Goal: Task Accomplishment & Management: Use online tool/utility

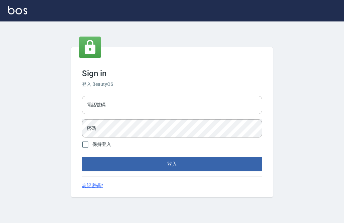
click at [186, 114] on input "電話號碼" at bounding box center [172, 105] width 180 height 18
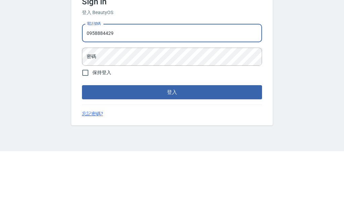
type input "0958884429"
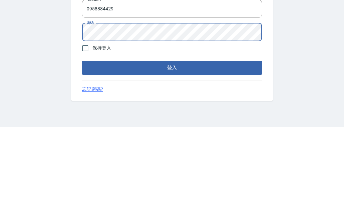
click at [236, 157] on button "登入" at bounding box center [172, 164] width 180 height 14
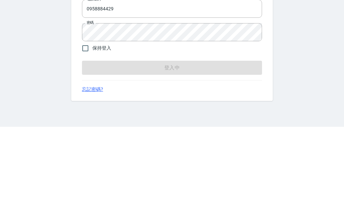
scroll to position [21, 0]
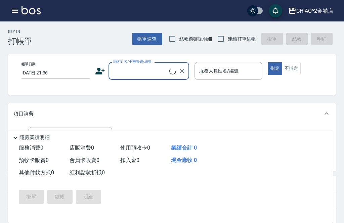
click at [137, 72] on input "顧客姓名/手機號碼/編號" at bounding box center [140, 71] width 58 height 12
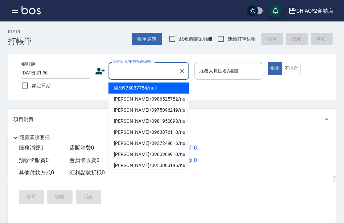
scroll to position [21, 0]
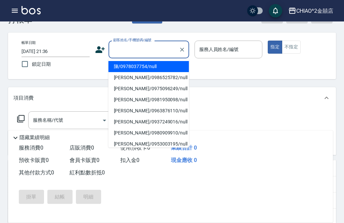
type input "j"
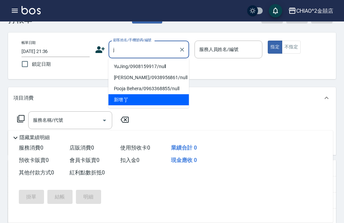
click at [178, 48] on button "Clear" at bounding box center [181, 49] width 9 height 9
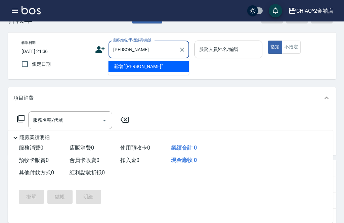
type input "陳文美"
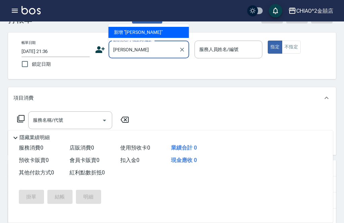
scroll to position [9, 0]
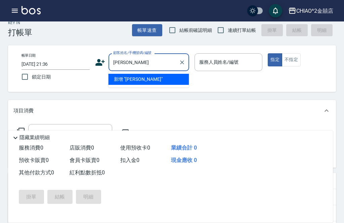
click at [181, 62] on icon "Clear" at bounding box center [182, 62] width 4 height 4
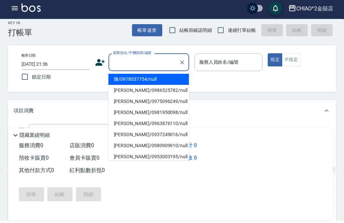
scroll to position [5, 0]
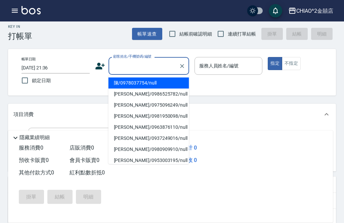
click at [292, 91] on div "帳單日期 2025/09/06 21:36 鎖定日期 顧客姓名/手機號碼/編號 顧客姓名/手機號碼/編號 服務人員姓名/編號 服務人員姓名/編號 指定 不指定" at bounding box center [176, 72] width 336 height 47
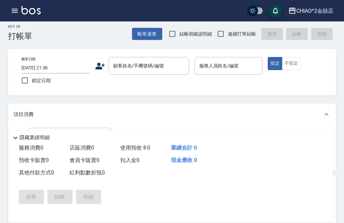
click at [150, 35] on button "帳單速查" at bounding box center [147, 34] width 30 height 12
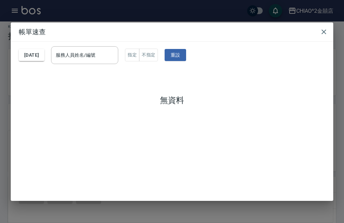
click at [44, 55] on button "2025/09/06" at bounding box center [32, 55] width 26 height 12
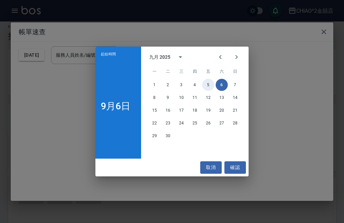
click at [206, 91] on button "5" at bounding box center [208, 85] width 12 height 12
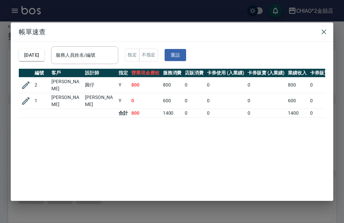
click at [322, 36] on icon "button" at bounding box center [324, 32] width 8 height 8
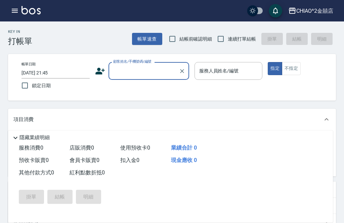
click at [144, 70] on input "顧客姓名/手機號碼/編號" at bounding box center [143, 71] width 64 height 12
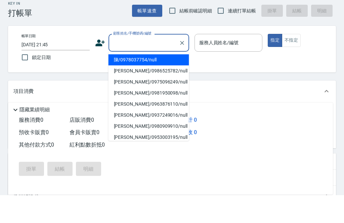
click at [156, 83] on li "陳/0978037754/null" at bounding box center [148, 88] width 81 height 11
type input "陳/0978037754/null"
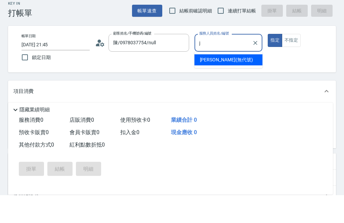
click at [238, 83] on div "Jenny (無代號)" at bounding box center [228, 88] width 68 height 11
type input "Jenny(無代號)"
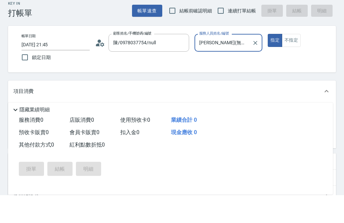
click at [290, 62] on button "不指定" at bounding box center [291, 68] width 19 height 13
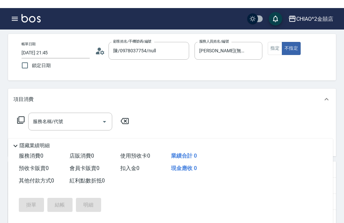
scroll to position [20, 0]
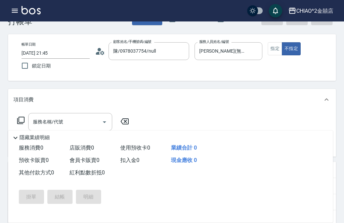
click at [75, 128] on input "服務名稱/代號" at bounding box center [65, 122] width 68 height 12
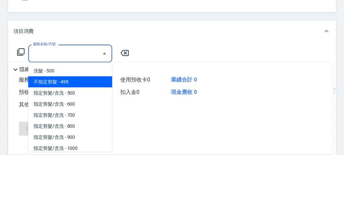
click at [83, 145] on span "不指定剪髮 - 499" at bounding box center [70, 150] width 84 height 11
type input "不指定剪髮"
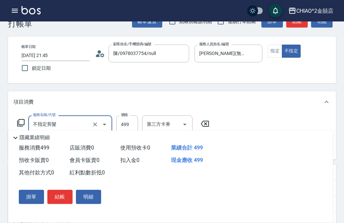
scroll to position [14, 0]
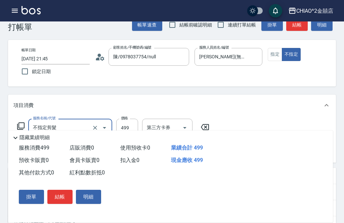
click at [26, 75] on input "鎖定日期" at bounding box center [25, 71] width 14 height 14
checkbox input "true"
click at [62, 204] on button "結帳" at bounding box center [59, 197] width 25 height 14
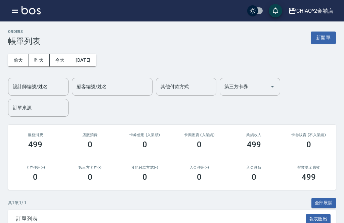
click at [325, 41] on button "新開單" at bounding box center [323, 38] width 25 height 12
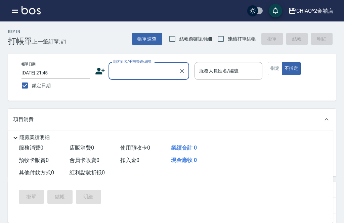
click at [140, 70] on input "顧客姓名/手機號碼/編號" at bounding box center [143, 71] width 64 height 12
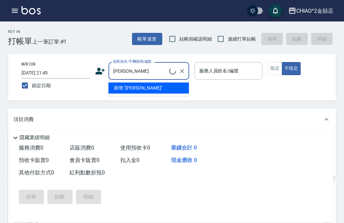
type input "陳彥"
click at [151, 89] on div "帳單日期 2025/09/06 21:45 鎖定日期 顧客姓名/手機號碼/編號 陳彥 顧客姓名/手機號碼/編號 服務人員姓名/編號 服務人員姓名/編號 指定 …" at bounding box center [176, 77] width 320 height 31
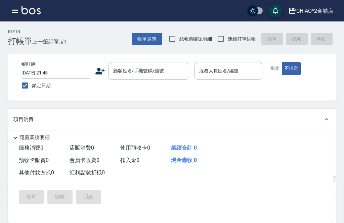
click at [226, 67] on input "服務人員姓名/編號" at bounding box center [228, 71] width 62 height 12
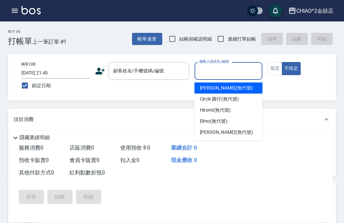
click at [150, 70] on div "顧客姓名/手機號碼/編號 顧客姓名/手機號碼/編號" at bounding box center [148, 71] width 81 height 18
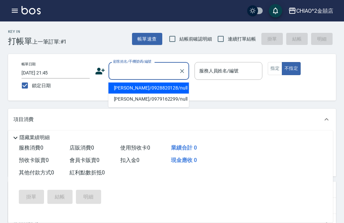
click at [134, 85] on li "陳彥維/0928820128/null" at bounding box center [148, 88] width 81 height 11
type input "陳彥維/0928820128/null"
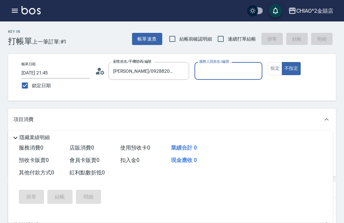
click at [222, 71] on input "服務人員姓名/編號" at bounding box center [228, 71] width 62 height 12
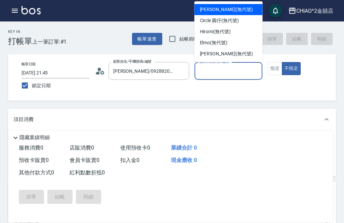
click at [230, 9] on div "Jenny (無代號)" at bounding box center [228, 9] width 68 height 11
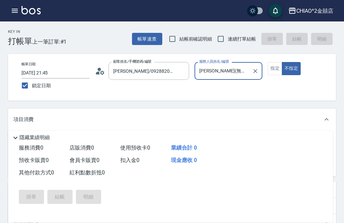
type input "Jenny(無代號)"
click at [270, 68] on button "指定" at bounding box center [275, 68] width 14 height 13
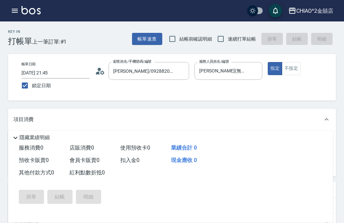
click at [88, 140] on input "服務名稱/代號" at bounding box center [65, 142] width 68 height 12
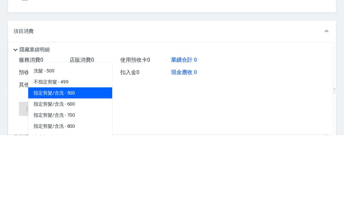
scroll to position [9, 0]
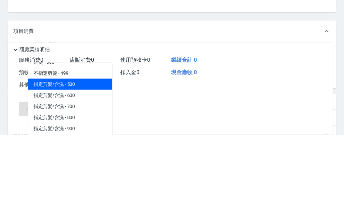
click at [86, 178] on span "指定剪髮/含洗 - 600" at bounding box center [70, 183] width 84 height 11
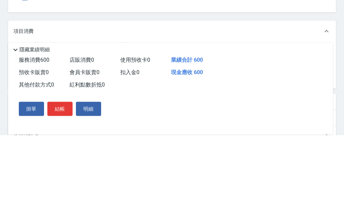
type input "指定剪髮/含洗"
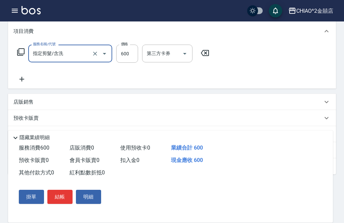
click at [61, 204] on button "結帳" at bounding box center [59, 197] width 25 height 14
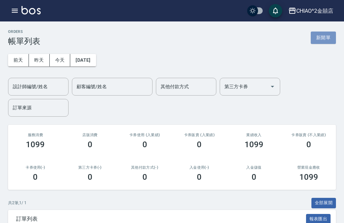
click at [322, 38] on button "新開單" at bounding box center [323, 38] width 25 height 12
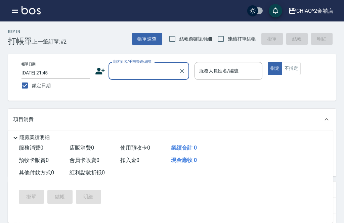
click at [140, 76] on input "顧客姓名/手機號碼/編號" at bounding box center [143, 71] width 64 height 12
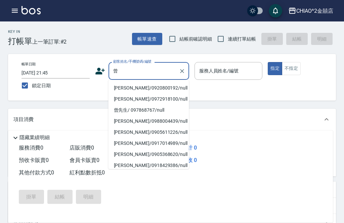
click at [138, 87] on li "曾冠璋/0920800192/null" at bounding box center [148, 88] width 81 height 11
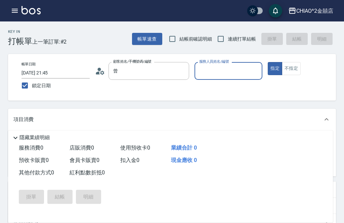
type input "曾冠璋/0920800192/null"
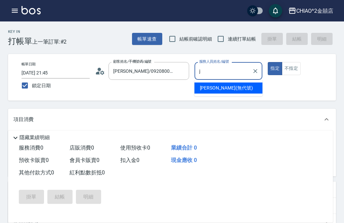
click at [230, 86] on div "Jenny (無代號)" at bounding box center [228, 88] width 68 height 11
type input "Jenny(無代號)"
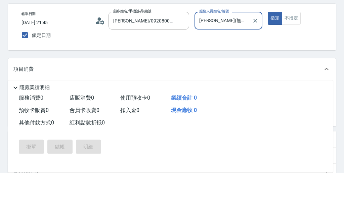
click at [90, 136] on input "服務名稱/代號" at bounding box center [65, 142] width 68 height 12
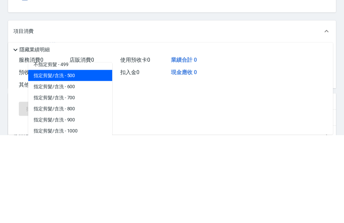
scroll to position [18, 0]
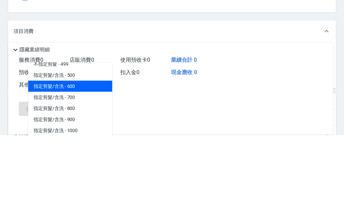
click at [84, 169] on span "指定剪髮/含洗 - 600" at bounding box center [70, 174] width 84 height 11
type input "指定剪髮/含洗"
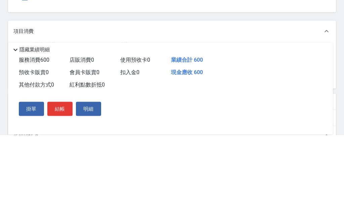
scroll to position [88, 0]
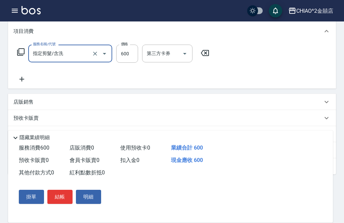
click at [62, 204] on button "結帳" at bounding box center [59, 197] width 25 height 14
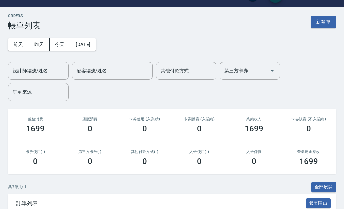
scroll to position [16, 0]
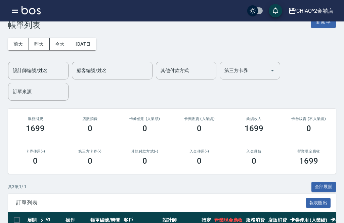
click at [326, 27] on button "新開單" at bounding box center [323, 21] width 25 height 12
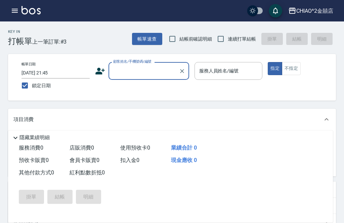
click at [143, 71] on input "顧客姓名/手機號碼/編號" at bounding box center [143, 71] width 64 height 12
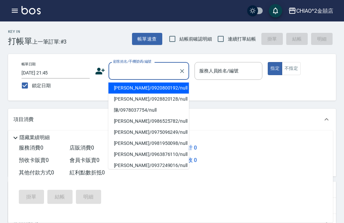
scroll to position [16, 0]
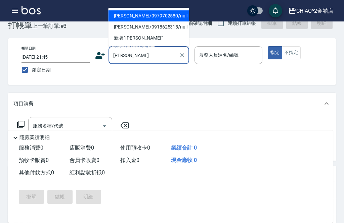
click at [164, 14] on li "鄭沛琦/0979702580/null" at bounding box center [148, 15] width 81 height 11
type input "鄭沛琦/0979702580/null"
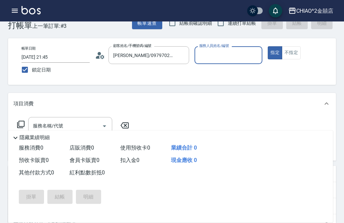
click at [234, 55] on input "服務人員姓名/編號" at bounding box center [228, 55] width 62 height 12
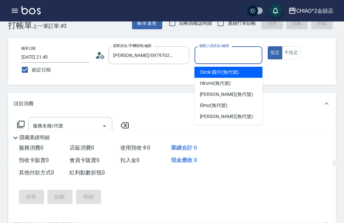
click at [237, 73] on span "Circle 圓仔 (無代號)" at bounding box center [219, 72] width 39 height 7
type input "Circle 圓仔(無代號)"
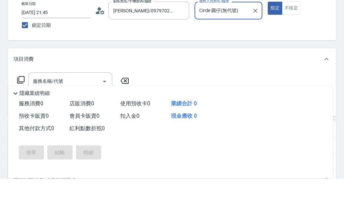
click at [90, 120] on input "服務名稱/代號" at bounding box center [65, 126] width 68 height 12
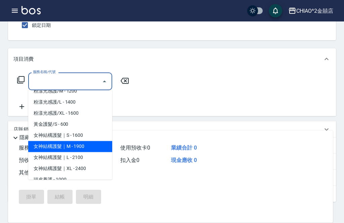
scroll to position [461, 0]
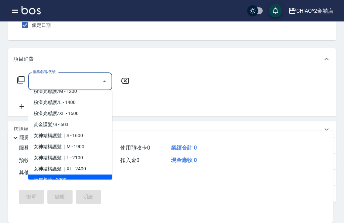
click at [68, 181] on span "頭皮養護 - 1000" at bounding box center [70, 180] width 84 height 11
type input "頭皮養護"
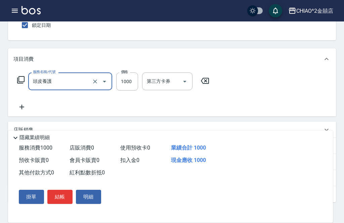
click at [128, 79] on input "1000" at bounding box center [127, 82] width 22 height 18
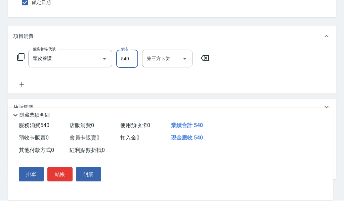
type input "540"
click at [25, 103] on icon at bounding box center [21, 107] width 17 height 8
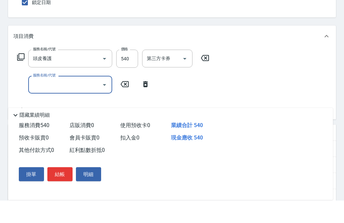
click at [75, 102] on input "服務名稱/代號" at bounding box center [65, 108] width 68 height 12
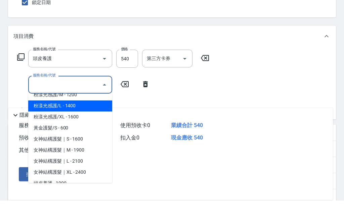
scroll to position [83, 0]
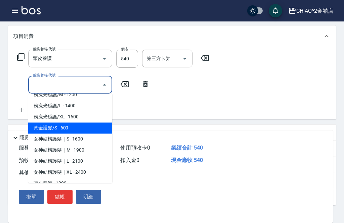
click at [67, 127] on span "黃金護髮/S - 600" at bounding box center [70, 128] width 84 height 11
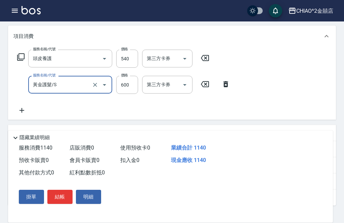
type input "黃金護髮/S"
click at [128, 84] on input "600" at bounding box center [127, 85] width 22 height 18
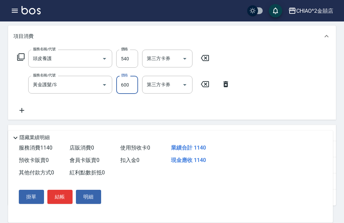
scroll to position [83, 0]
type input "540"
click at [282, 84] on div "服務名稱/代號 頭皮養護 服務名稱/代號 價格 540 價格 第三方卡券 第三方卡券 服務名稱/代號 黃金護髮/S 服務名稱/代號 價格 540 價格 第三方…" at bounding box center [172, 83] width 328 height 73
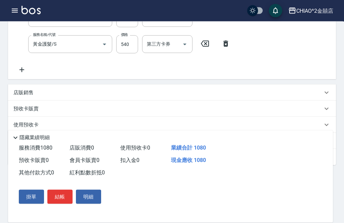
scroll to position [124, 0]
click at [68, 139] on span "入金可用餘額: 0" at bounding box center [61, 141] width 29 height 5
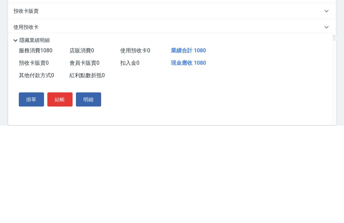
click at [39, 145] on span "服務消費 1080" at bounding box center [36, 148] width 34 height 6
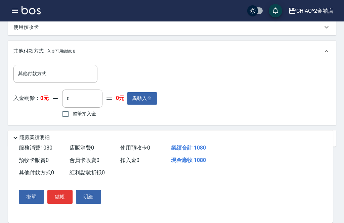
click at [56, 77] on input "其他付款方式" at bounding box center [55, 74] width 78 height 12
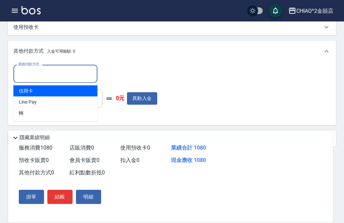
scroll to position [221, 0]
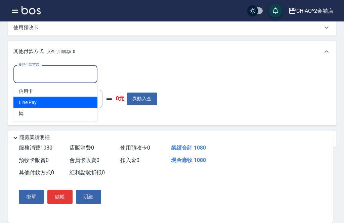
click at [66, 101] on span "Line Pay" at bounding box center [55, 102] width 84 height 11
type input "Line Pay"
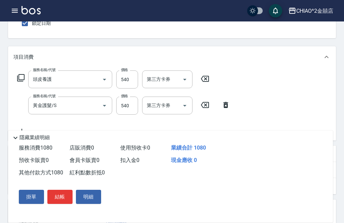
scroll to position [0, 0]
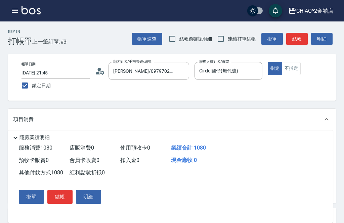
type input "1080"
click at [59, 197] on button "結帳" at bounding box center [59, 197] width 25 height 14
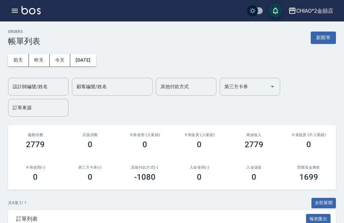
click at [319, 37] on button "新開單" at bounding box center [323, 38] width 25 height 12
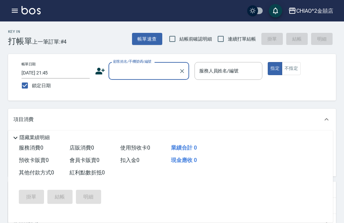
click at [141, 72] on input "顧客姓名/手機號碼/編號" at bounding box center [143, 71] width 64 height 12
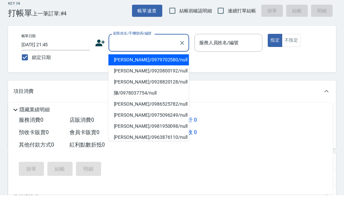
click at [143, 83] on li "鄭沛琦/0979702580/null" at bounding box center [148, 88] width 81 height 11
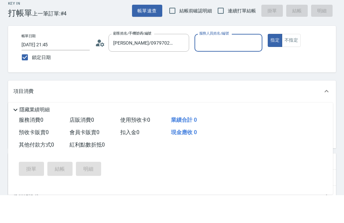
type input "鄭沛琦/0979702580/null"
click at [230, 65] on input "服務人員姓名/編號" at bounding box center [228, 71] width 62 height 12
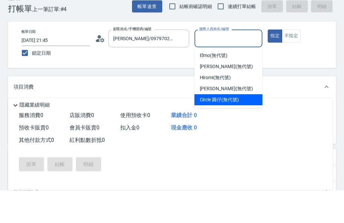
click at [221, 129] on span "Circle 圓仔 (無代號)" at bounding box center [219, 132] width 39 height 7
type input "Circle 圓仔(無代號)"
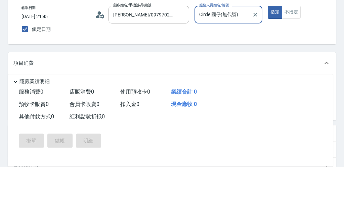
click at [86, 136] on input "服務名稱/代號" at bounding box center [65, 142] width 68 height 12
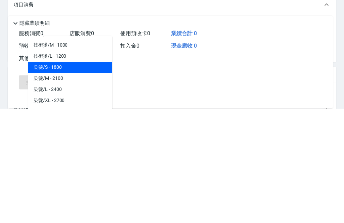
scroll to position [222, 0]
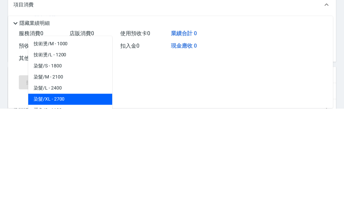
click at [75, 209] on span "染髮/XL - 2700" at bounding box center [70, 214] width 84 height 11
type input "染髮/XL"
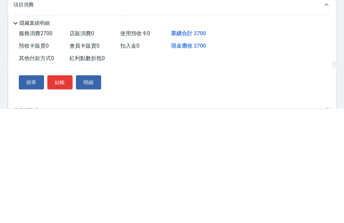
click at [126, 133] on input "2700" at bounding box center [127, 142] width 22 height 18
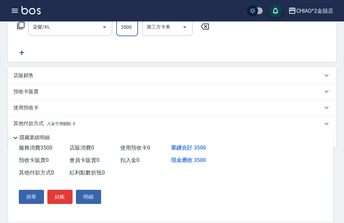
type input "3500"
click at [104, 128] on div "其他付款方式 入金可用餘額: 0" at bounding box center [172, 124] width 328 height 16
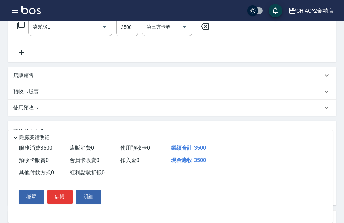
scroll to position [0, 0]
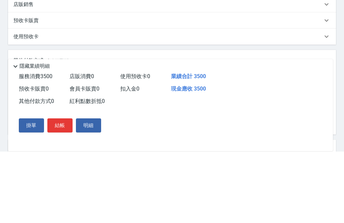
click at [65, 146] on div "其他付款方式" at bounding box center [55, 155] width 84 height 18
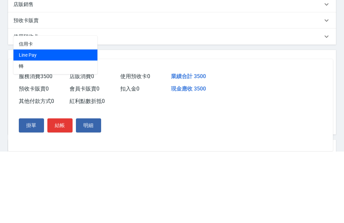
click at [67, 121] on span "Line Pay" at bounding box center [55, 126] width 84 height 11
type input "Line Pay"
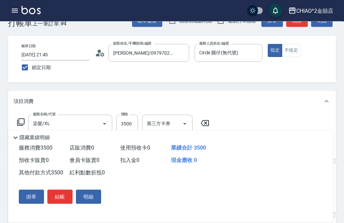
scroll to position [15, 0]
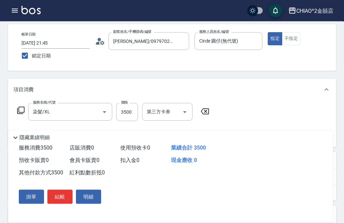
type input "3500"
click at [61, 204] on button "結帳" at bounding box center [59, 197] width 25 height 14
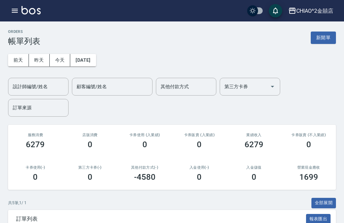
click at [322, 36] on button "新開單" at bounding box center [323, 38] width 25 height 12
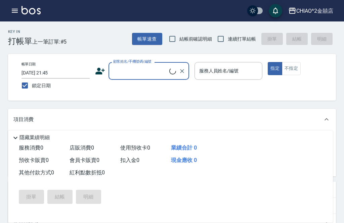
click at [138, 75] on input "顧客姓名/手機號碼/編號" at bounding box center [140, 71] width 58 height 12
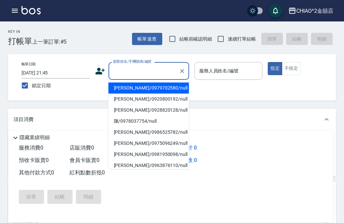
type input "g"
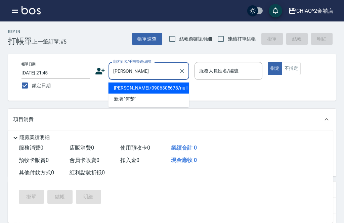
click at [145, 87] on li "何楚宏/0906305678/null" at bounding box center [148, 88] width 81 height 11
type input "何楚宏/0906305678/null"
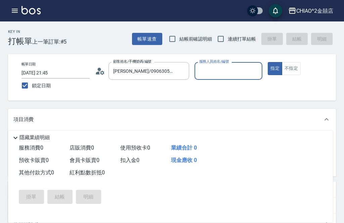
click at [229, 72] on input "服務人員姓名/編號" at bounding box center [228, 71] width 62 height 12
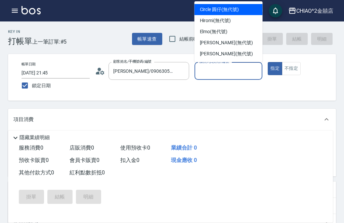
click at [232, 10] on span "Circle 圓仔 (無代號)" at bounding box center [219, 9] width 39 height 7
type input "Circle 圓仔(無代號)"
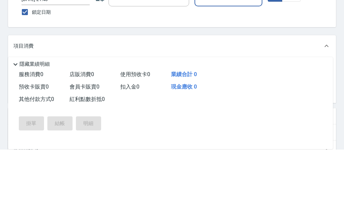
click at [84, 136] on input "服務名稱/代號" at bounding box center [65, 142] width 68 height 12
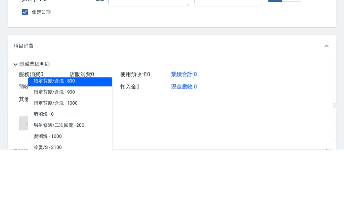
scroll to position [58, 0]
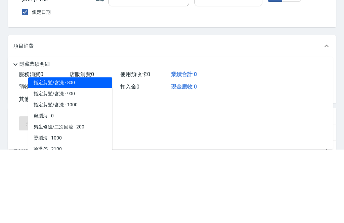
click at [83, 151] on span "指定剪髮/含洗 - 800" at bounding box center [70, 156] width 84 height 11
type input "指定剪髮/含洗"
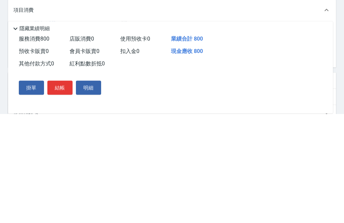
click at [18, 134] on icon at bounding box center [15, 138] width 8 height 8
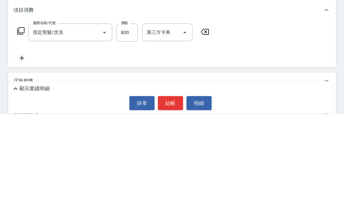
scroll to position [55, 0]
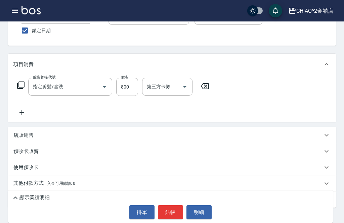
click at [22, 115] on icon at bounding box center [21, 112] width 5 height 5
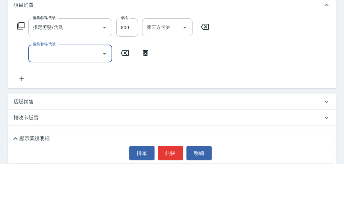
click at [80, 107] on input "服務名稱/代號" at bounding box center [65, 113] width 68 height 12
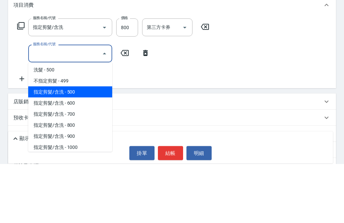
scroll to position [0, 0]
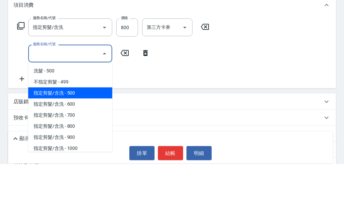
click at [84, 125] on span "洗髮 - 500" at bounding box center [70, 130] width 84 height 11
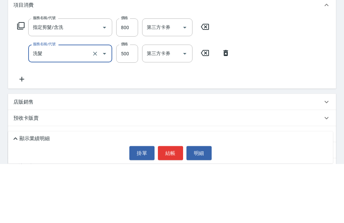
type input "洗髮"
click at [129, 104] on input "500" at bounding box center [127, 113] width 22 height 18
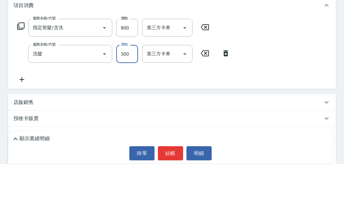
scroll to position [81, 0]
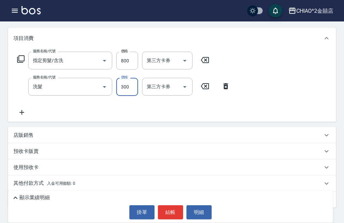
type input "300"
click at [79, 182] on div "其他付款方式 入金可用餘額: 0" at bounding box center [167, 183] width 309 height 7
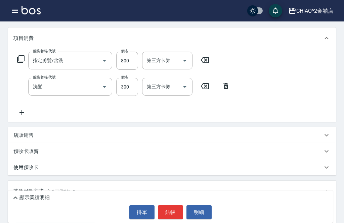
scroll to position [0, 0]
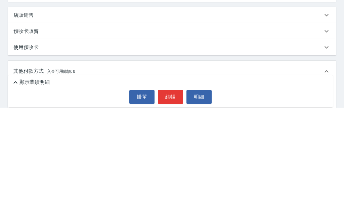
click at [59, 194] on div "顯示業績明細" at bounding box center [171, 198] width 321 height 8
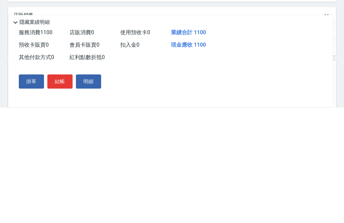
scroll to position [161, 0]
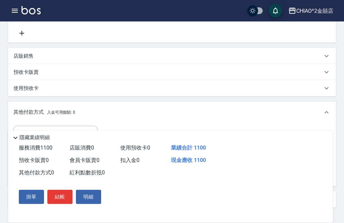
click at [56, 138] on input "其他付款方式" at bounding box center [55, 135] width 78 height 12
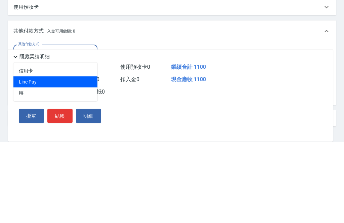
click at [57, 158] on span "Line Pay" at bounding box center [55, 163] width 84 height 11
type input "Line Pay"
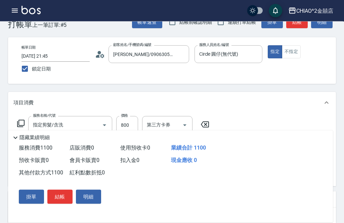
scroll to position [16, 0]
type input "1100"
click at [61, 196] on button "結帳" at bounding box center [59, 197] width 25 height 14
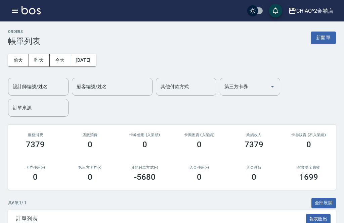
click at [324, 41] on button "新開單" at bounding box center [323, 38] width 25 height 12
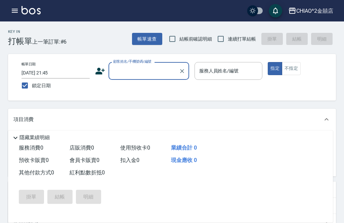
click at [137, 67] on input "顧客姓名/手機號碼/編號" at bounding box center [143, 71] width 64 height 12
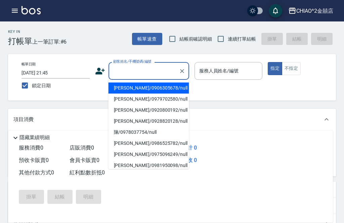
scroll to position [16, 0]
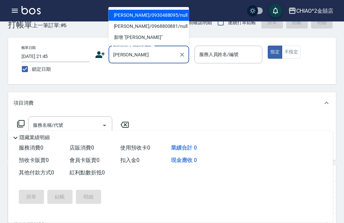
click at [169, 13] on li "黃昭瑜/0930488095/null" at bounding box center [148, 15] width 81 height 11
type input "黃昭瑜/0930488095/null"
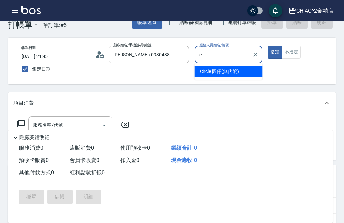
click at [231, 68] on span "Circle 圓仔 (無代號)" at bounding box center [219, 71] width 39 height 7
type input "Circle 圓仔(無代號)"
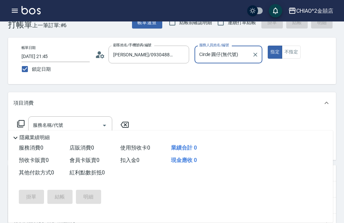
scroll to position [15, 0]
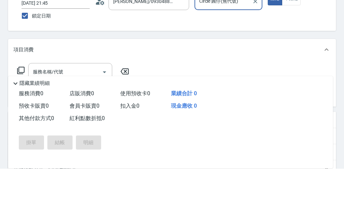
click at [72, 121] on input "服務名稱/代號" at bounding box center [65, 127] width 68 height 12
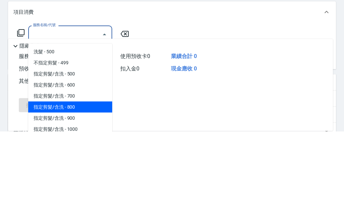
click at [79, 194] on span "指定剪髮/含洗 - 800" at bounding box center [70, 199] width 84 height 11
type input "指定剪髮/含洗"
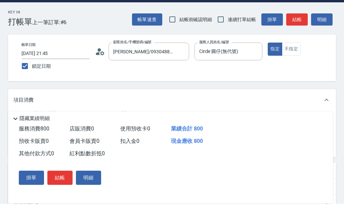
scroll to position [20, 0]
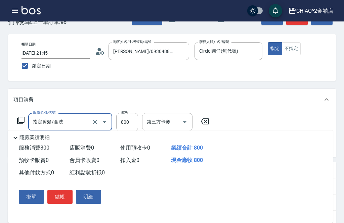
click at [63, 198] on button "結帳" at bounding box center [59, 197] width 25 height 14
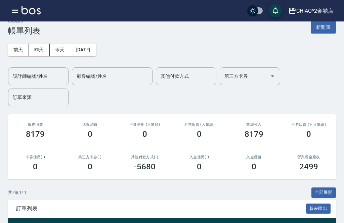
scroll to position [1, 0]
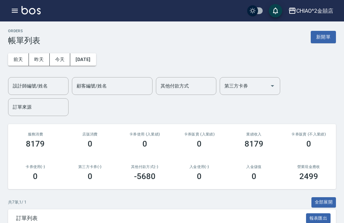
click at [324, 36] on button "新開單" at bounding box center [323, 37] width 25 height 12
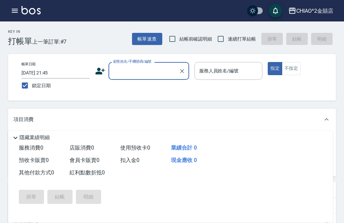
click at [136, 69] on input "顧客姓名/手機號碼/編號" at bounding box center [143, 71] width 64 height 12
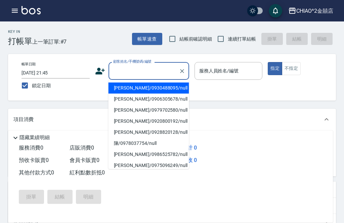
scroll to position [1, 0]
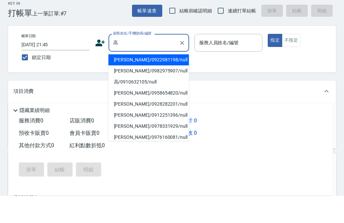
click at [149, 82] on li "高幃丞/0922981198/null" at bounding box center [148, 87] width 81 height 11
type input "高幃丞/0922981198/null"
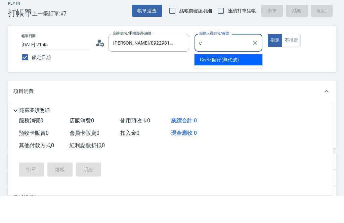
click at [238, 84] on span "Circle 圓仔 (無代號)" at bounding box center [219, 87] width 39 height 7
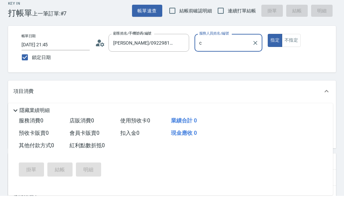
type input "Circle 圓仔(無代號)"
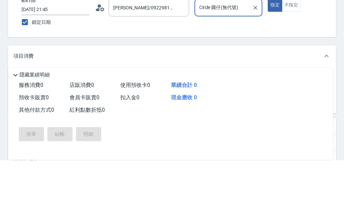
click at [90, 135] on input "服務名稱/代號" at bounding box center [65, 141] width 68 height 12
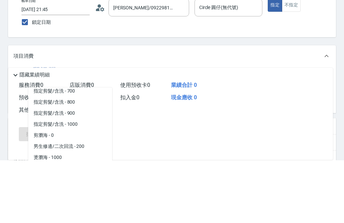
scroll to position [49, 0]
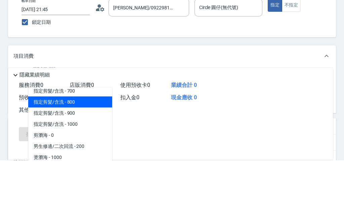
click at [78, 159] on span "指定剪髮/含洗 - 800" at bounding box center [70, 164] width 84 height 11
type input "指定剪髮/含洗"
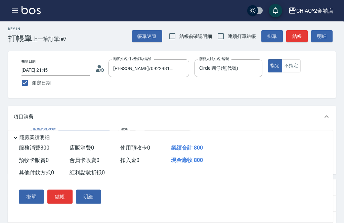
scroll to position [0, 0]
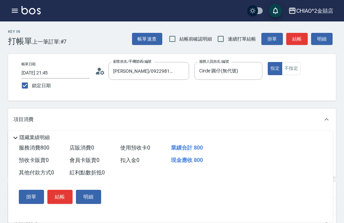
click at [62, 197] on button "結帳" at bounding box center [59, 197] width 25 height 14
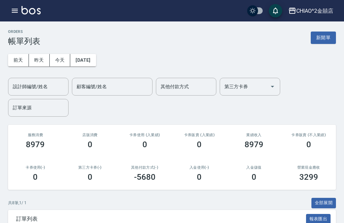
click at [319, 35] on button "新開單" at bounding box center [323, 38] width 25 height 12
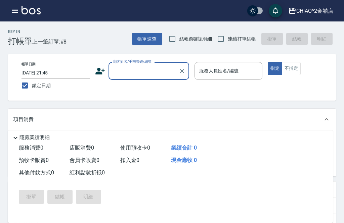
click at [135, 71] on input "顧客姓名/手機號碼/編號" at bounding box center [143, 71] width 64 height 12
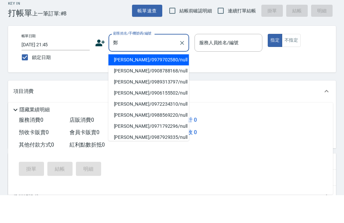
click at [151, 83] on li "鄭沛琦/0979702580/null" at bounding box center [148, 88] width 81 height 11
type input "鄭沛琦/0979702580/null"
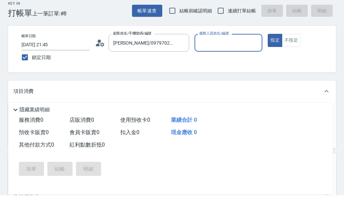
click at [230, 65] on input "服務人員姓名/編號" at bounding box center [228, 71] width 62 height 12
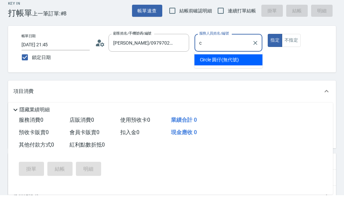
click at [221, 85] on span "Circle 圓仔 (無代號)" at bounding box center [219, 88] width 39 height 7
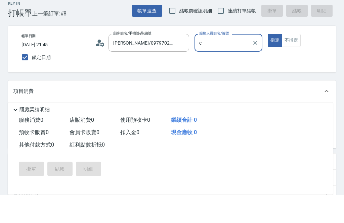
type input "Circle 圓仔(無代號)"
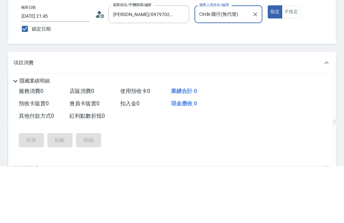
click at [85, 136] on input "服務名稱/代號" at bounding box center [65, 142] width 68 height 12
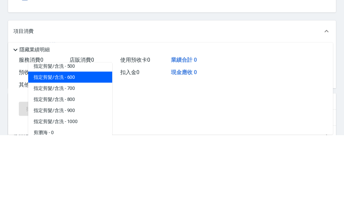
scroll to position [29, 0]
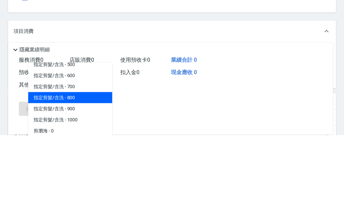
click at [87, 181] on span "指定剪髮/含洗 - 800" at bounding box center [70, 186] width 84 height 11
type input "指定剪髮/含洗"
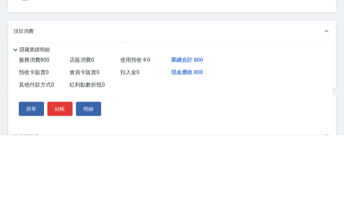
scroll to position [88, 0]
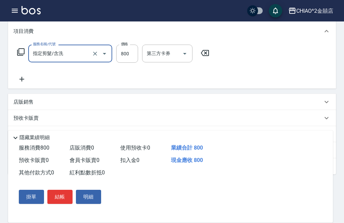
click at [62, 204] on button "結帳" at bounding box center [59, 197] width 25 height 14
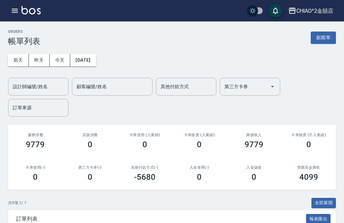
click at [16, 10] on icon "button" at bounding box center [15, 11] width 6 height 4
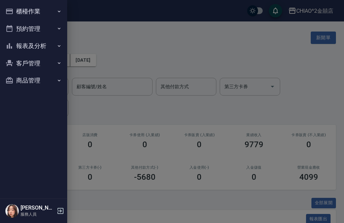
click at [43, 83] on button "商品管理" at bounding box center [34, 80] width 62 height 17
click at [51, 61] on button "客戶管理" at bounding box center [34, 63] width 62 height 17
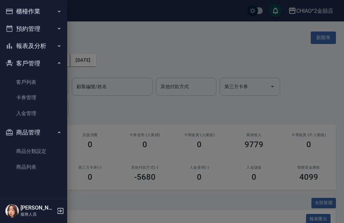
click at [46, 46] on button "報表及分析" at bounding box center [34, 45] width 62 height 17
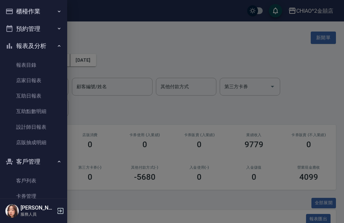
click at [45, 31] on button "預約管理" at bounding box center [34, 28] width 62 height 17
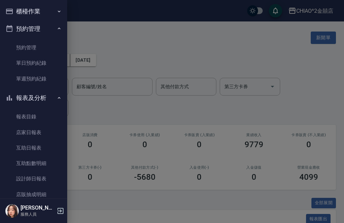
click at [47, 14] on button "櫃檯作業" at bounding box center [34, 11] width 62 height 17
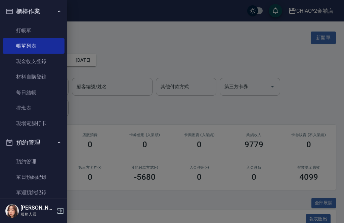
click at [41, 29] on link "打帳單" at bounding box center [34, 30] width 62 height 15
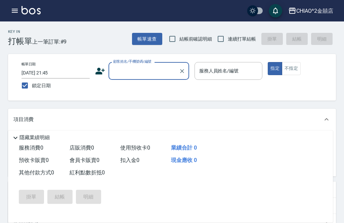
click at [16, 11] on icon "button" at bounding box center [15, 11] width 6 height 4
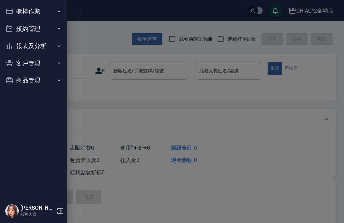
click at [48, 61] on button "客戶管理" at bounding box center [34, 63] width 62 height 17
click at [50, 43] on button "報表及分析" at bounding box center [34, 45] width 62 height 17
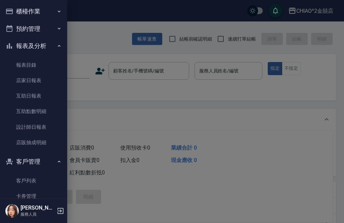
click at [46, 30] on button "預約管理" at bounding box center [34, 28] width 62 height 17
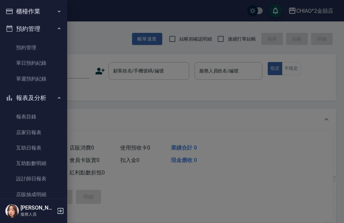
click at [37, 20] on button "預約管理" at bounding box center [34, 28] width 62 height 17
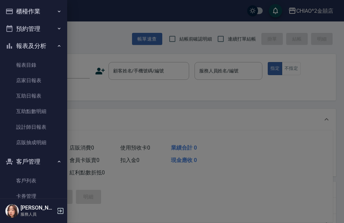
click at [37, 20] on button "預約管理" at bounding box center [34, 28] width 62 height 17
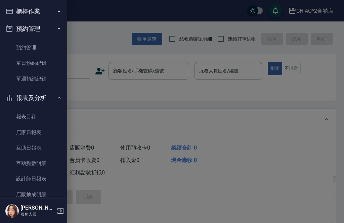
click at [50, 13] on button "櫃檯作業" at bounding box center [34, 11] width 62 height 17
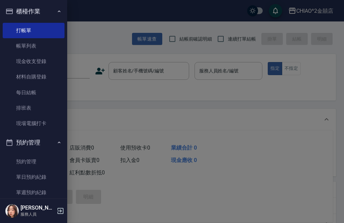
click at [49, 75] on link "材料自購登錄" at bounding box center [34, 76] width 62 height 15
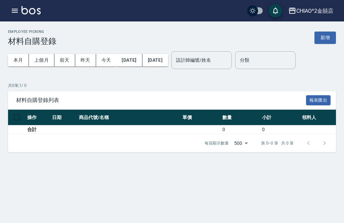
click at [10, 11] on button "button" at bounding box center [14, 10] width 13 height 13
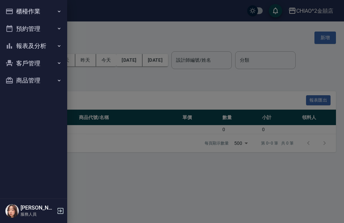
click at [50, 9] on button "櫃檯作業" at bounding box center [34, 11] width 62 height 17
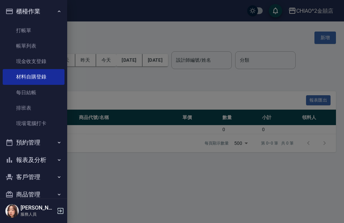
click at [43, 60] on link "現金收支登錄" at bounding box center [34, 61] width 62 height 15
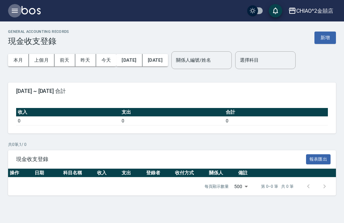
click at [17, 7] on icon "button" at bounding box center [15, 11] width 8 height 8
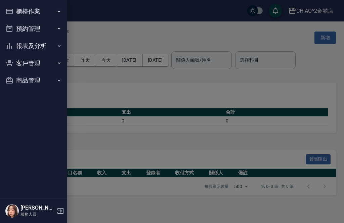
click at [49, 81] on button "商品管理" at bounding box center [34, 80] width 62 height 17
click at [51, 98] on link "商品分類設定" at bounding box center [34, 99] width 62 height 15
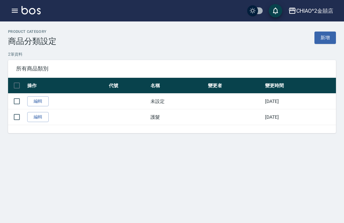
click at [15, 8] on icon "button" at bounding box center [15, 11] width 8 height 8
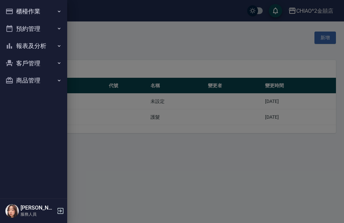
click at [45, 84] on button "商品管理" at bounding box center [34, 80] width 62 height 17
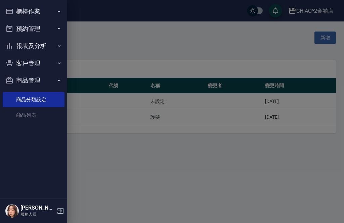
click at [43, 117] on link "商品列表" at bounding box center [34, 114] width 62 height 15
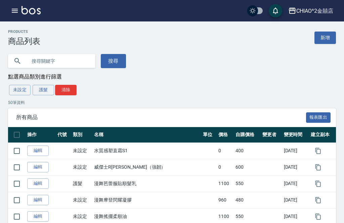
click at [14, 10] on icon "button" at bounding box center [15, 11] width 8 height 8
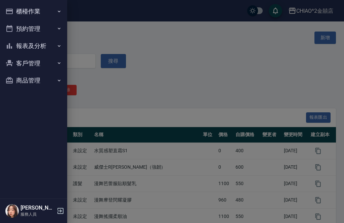
click at [48, 11] on button "櫃檯作業" at bounding box center [34, 11] width 62 height 17
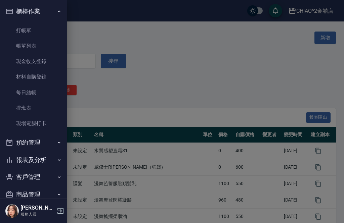
click at [23, 61] on link "現金收支登錄" at bounding box center [34, 61] width 62 height 15
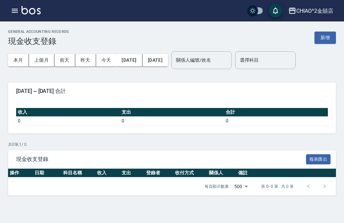
click at [14, 4] on button "button" at bounding box center [14, 10] width 13 height 13
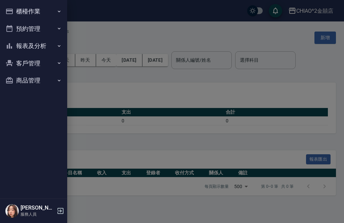
click at [16, 10] on button "櫃檯作業" at bounding box center [34, 11] width 62 height 17
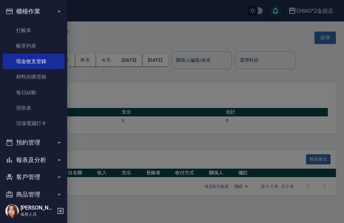
click at [18, 45] on link "帳單列表" at bounding box center [34, 45] width 62 height 15
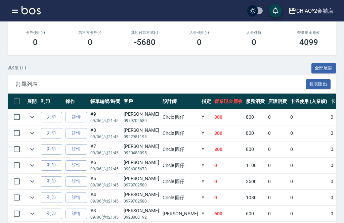
scroll to position [170, 0]
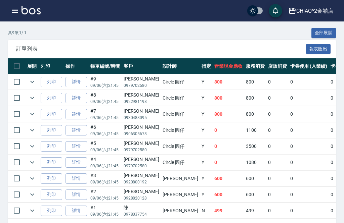
click at [12, 10] on icon "button" at bounding box center [15, 11] width 8 height 8
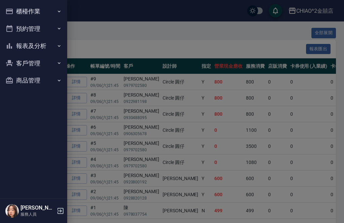
click at [15, 79] on button "商品管理" at bounding box center [34, 80] width 62 height 17
click at [19, 96] on link "商品分類設定" at bounding box center [34, 99] width 62 height 15
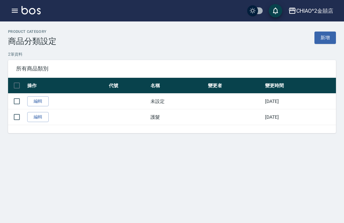
click at [13, 6] on button "button" at bounding box center [14, 10] width 13 height 13
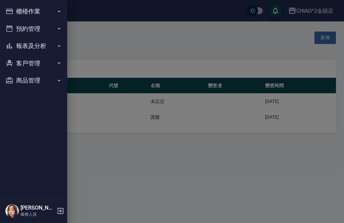
click at [15, 47] on button "報表及分析" at bounding box center [34, 45] width 62 height 17
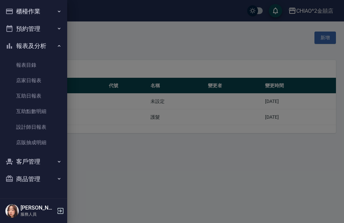
click at [23, 158] on button "客戶管理" at bounding box center [34, 161] width 62 height 17
click at [16, 11] on button "櫃檯作業" at bounding box center [34, 11] width 62 height 17
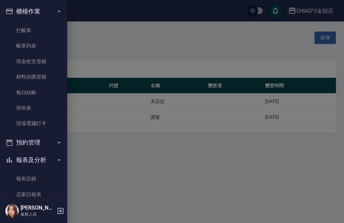
click at [17, 62] on link "現金收支登錄" at bounding box center [34, 61] width 62 height 15
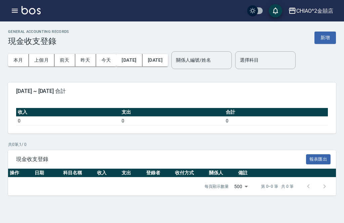
click at [321, 40] on button "新增" at bounding box center [324, 38] width 21 height 12
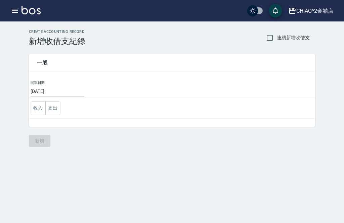
click at [15, 8] on icon "button" at bounding box center [15, 11] width 8 height 8
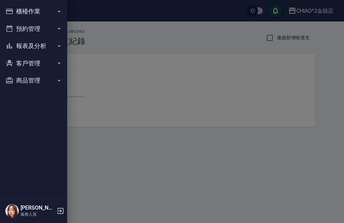
click at [13, 11] on button "櫃檯作業" at bounding box center [34, 11] width 62 height 17
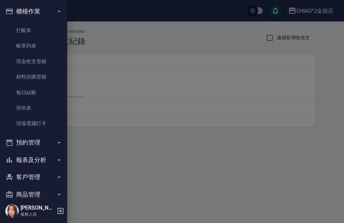
click at [320, 125] on div at bounding box center [172, 111] width 344 height 223
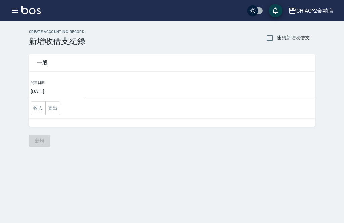
click at [332, 14] on div "CHIAO^2金囍店" at bounding box center [314, 11] width 37 height 8
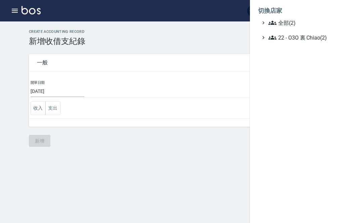
click at [220, 152] on div at bounding box center [172, 111] width 344 height 223
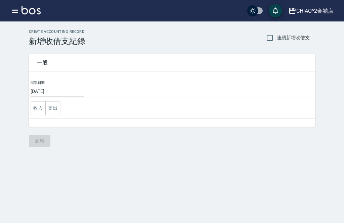
click at [19, 14] on button "button" at bounding box center [14, 10] width 13 height 13
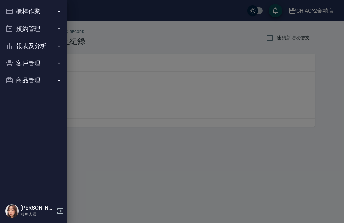
click at [17, 12] on button "櫃檯作業" at bounding box center [34, 11] width 62 height 17
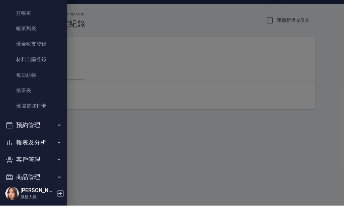
scroll to position [18, 0]
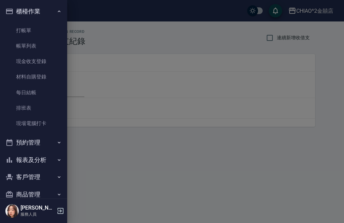
click at [16, 48] on link "帳單列表" at bounding box center [34, 45] width 62 height 15
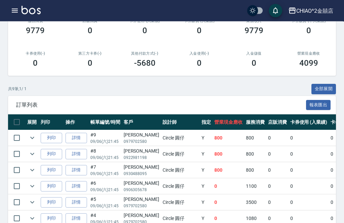
click at [19, 11] on button "button" at bounding box center [14, 10] width 13 height 13
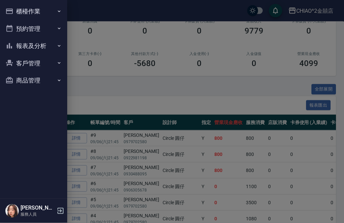
scroll to position [114, 0]
click at [15, 218] on img at bounding box center [11, 210] width 13 height 13
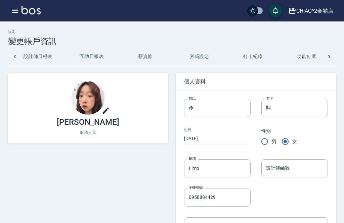
click at [17, 9] on icon "button" at bounding box center [15, 11] width 6 height 4
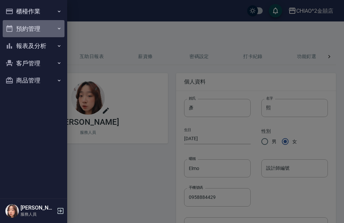
click at [13, 29] on button "預約管理" at bounding box center [34, 28] width 62 height 17
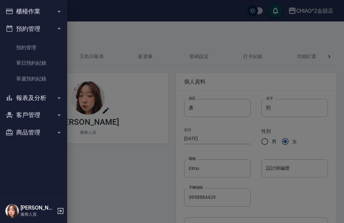
click at [14, 9] on button "櫃檯作業" at bounding box center [34, 11] width 62 height 17
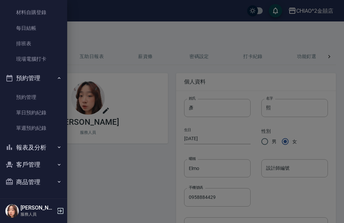
scroll to position [63, 0]
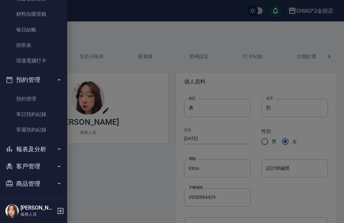
click at [21, 153] on button "報表及分析" at bounding box center [34, 149] width 62 height 17
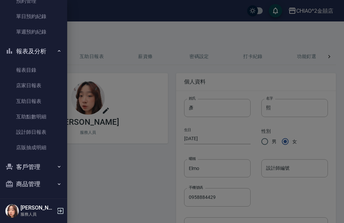
click at [18, 163] on button "客戶管理" at bounding box center [34, 166] width 62 height 17
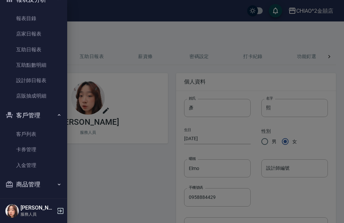
click at [20, 184] on button "商品管理" at bounding box center [34, 184] width 62 height 17
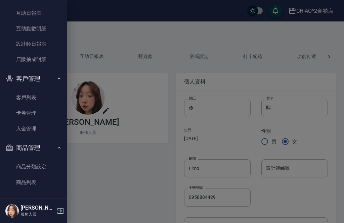
scroll to position [249, 0]
click at [61, 213] on icon "button" at bounding box center [60, 211] width 8 height 8
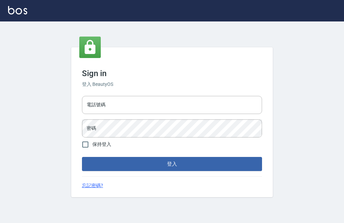
click at [94, 113] on div "電話號碼 電話號碼" at bounding box center [172, 105] width 180 height 18
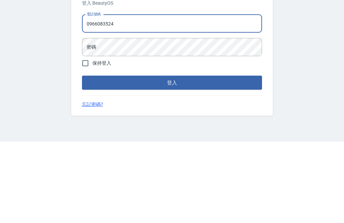
type input "0966083524"
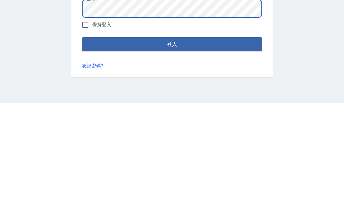
click at [186, 157] on button "登入" at bounding box center [172, 164] width 180 height 14
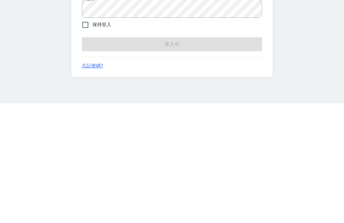
scroll to position [21, 0]
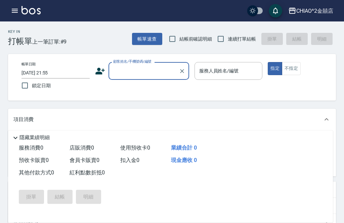
click at [15, 35] on div "Key In 打帳單" at bounding box center [20, 38] width 24 height 16
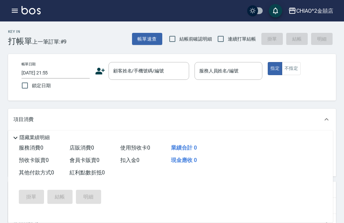
click at [17, 35] on div "Key In 打帳單" at bounding box center [20, 38] width 24 height 16
click at [17, 34] on h2 "Key In" at bounding box center [20, 32] width 24 height 4
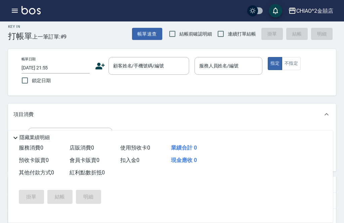
scroll to position [3, 0]
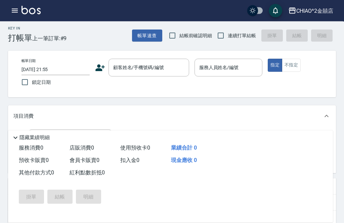
click at [15, 11] on icon "button" at bounding box center [15, 11] width 6 height 4
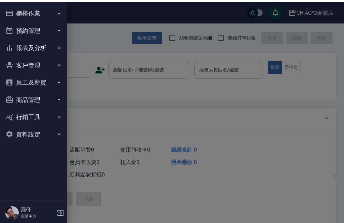
scroll to position [1, 0]
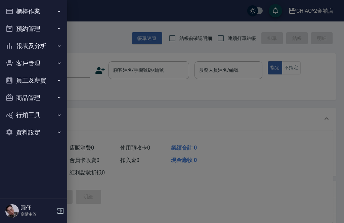
click at [15, 14] on button "櫃檯作業" at bounding box center [34, 11] width 62 height 17
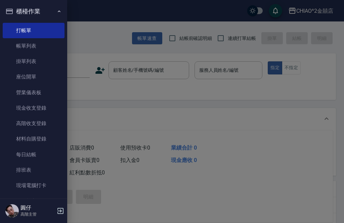
click at [17, 19] on button "櫃檯作業" at bounding box center [34, 11] width 62 height 17
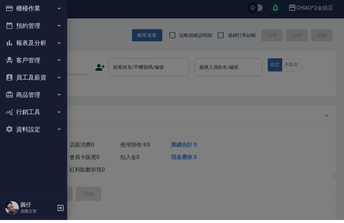
scroll to position [0, 0]
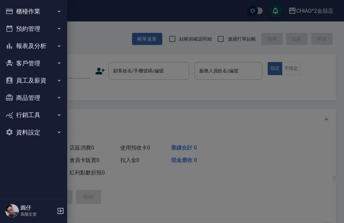
click at [62, 209] on icon "button" at bounding box center [60, 211] width 6 height 6
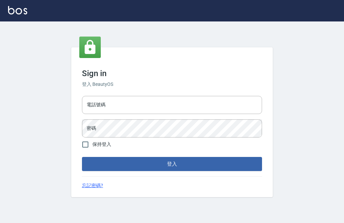
click at [343, 98] on div "Sign in 登入 BeautyOS 電話號碼 電話號碼 密碼 密碼 保持登入 登入 忘記密碼?" at bounding box center [172, 122] width 344 height 202
